Goal: Information Seeking & Learning: Find specific fact

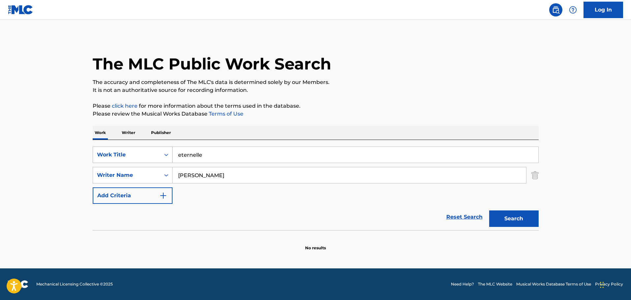
drag, startPoint x: 214, startPoint y: 152, endPoint x: 143, endPoint y: 155, distance: 71.3
click at [143, 155] on div "SearchWithCriteria2bf203d0-5c44-4c06-aaf3-81ace9d96dd9 Work Title eternelle" at bounding box center [316, 155] width 446 height 16
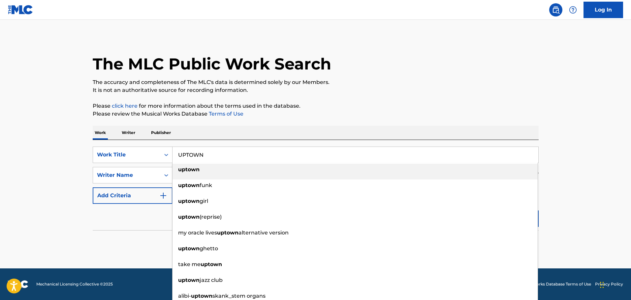
type input "UPTOWN"
click at [351, 97] on div "The MLC Public Work Search The accuracy and completeness of The MLC's data is d…" at bounding box center [316, 143] width 462 height 215
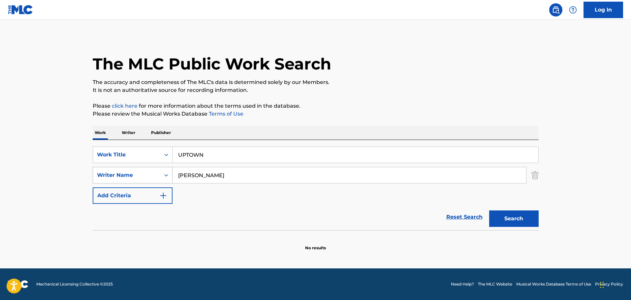
drag, startPoint x: 236, startPoint y: 177, endPoint x: 145, endPoint y: 171, distance: 90.9
click at [145, 171] on div "SearchWithCriteriab1d997be-fb19-43c0-a845-f61c4ee08677 Writer Name [PERSON_NAME]" at bounding box center [316, 175] width 446 height 16
click at [512, 223] on button "Search" at bounding box center [513, 219] width 49 height 16
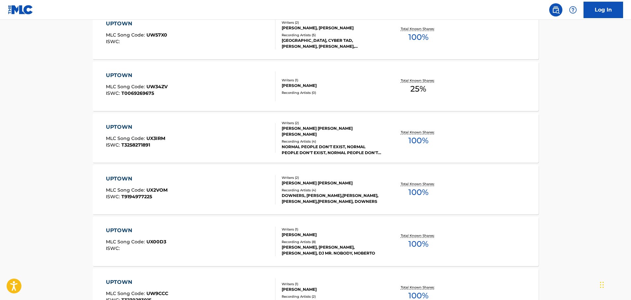
scroll to position [198, 0]
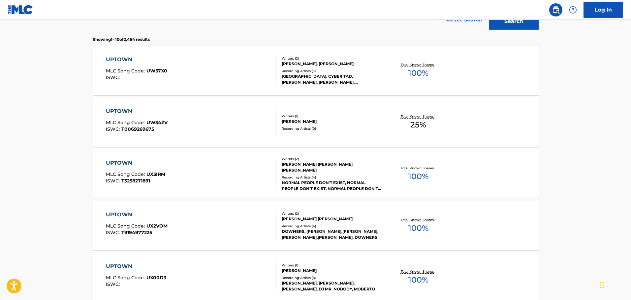
click at [630, 22] on main "The MLC Public Work Search The accuracy and completeness of The MLC's data is d…" at bounding box center [315, 210] width 631 height 776
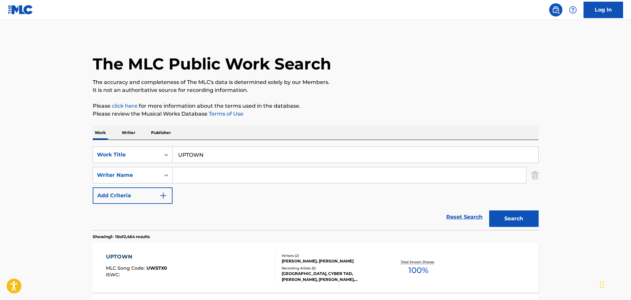
click at [203, 177] on input "Search Form" at bounding box center [350, 176] width 354 height 16
paste input "[PERSON_NAME]"
type input "[PERSON_NAME]"
drag, startPoint x: 210, startPoint y: 156, endPoint x: 0, endPoint y: 159, distance: 210.5
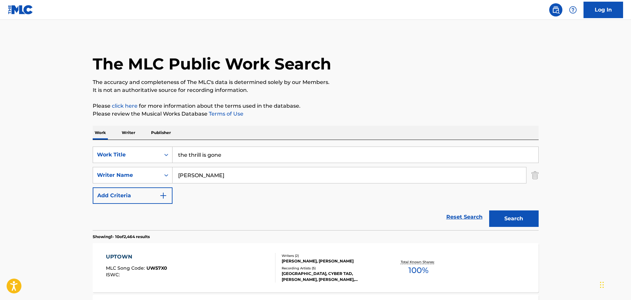
type input "the thrill is gone"
click at [509, 212] on button "Search" at bounding box center [513, 219] width 49 height 16
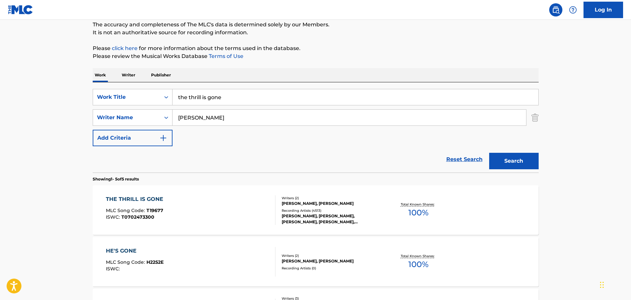
scroll to position [66, 0]
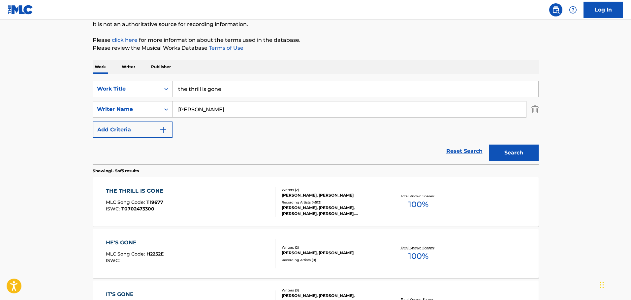
click at [302, 198] on div "[PERSON_NAME], [PERSON_NAME]" at bounding box center [332, 196] width 100 height 6
